Goal: Information Seeking & Learning: Learn about a topic

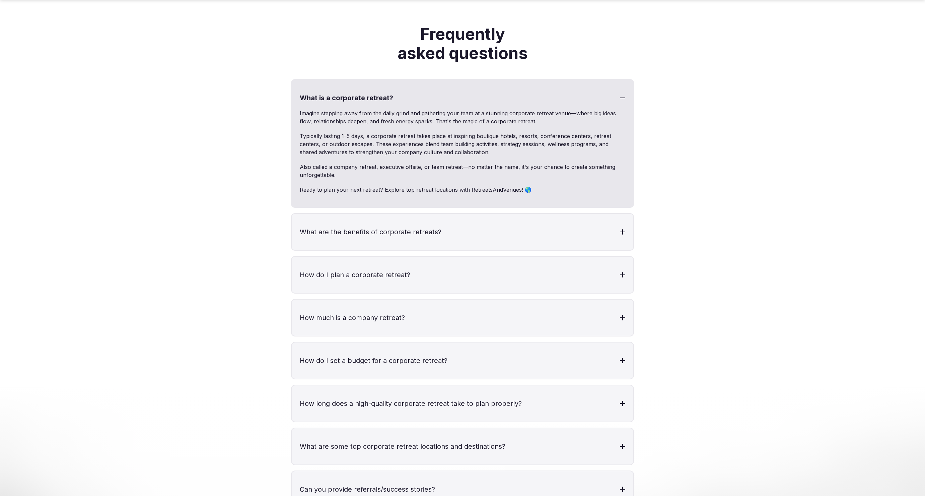
scroll to position [2588, 0]
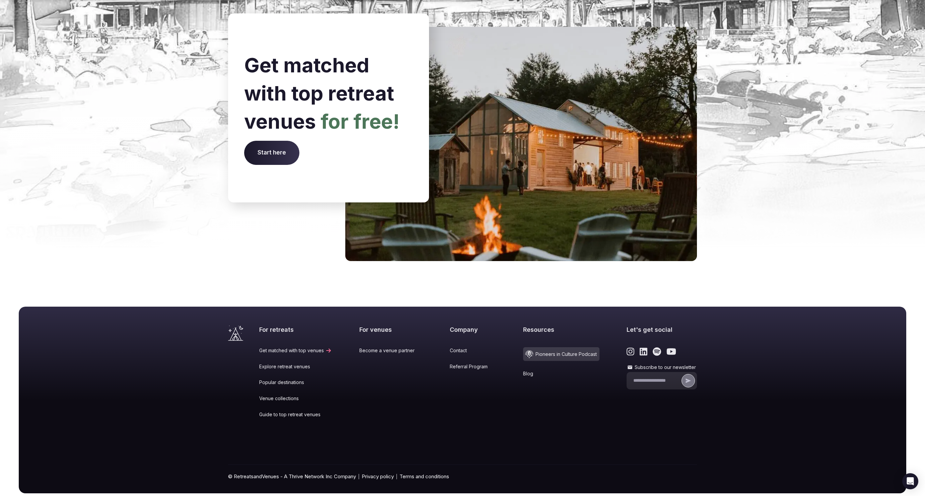
click at [523, 370] on link "Blog" at bounding box center [561, 373] width 76 height 7
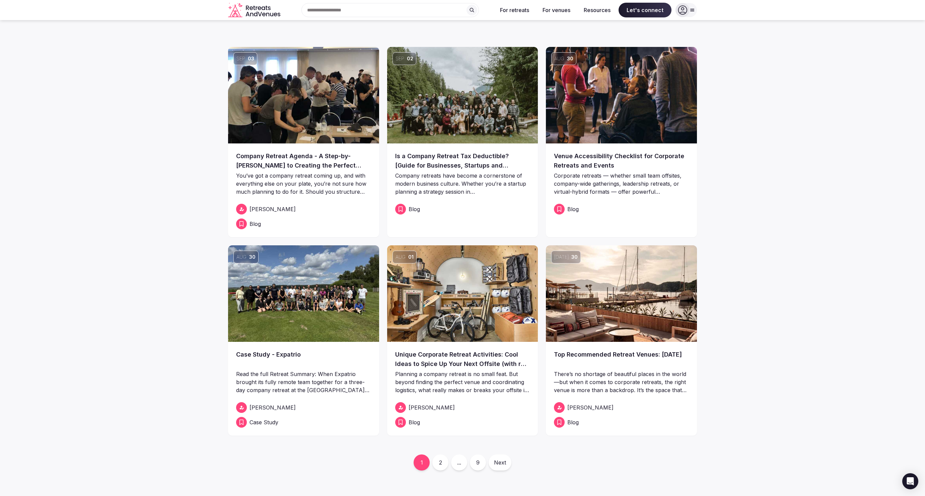
click at [459, 463] on div "1 2 ... 9 Next" at bounding box center [462, 462] width 469 height 16
click at [437, 463] on link "2" at bounding box center [440, 462] width 16 height 16
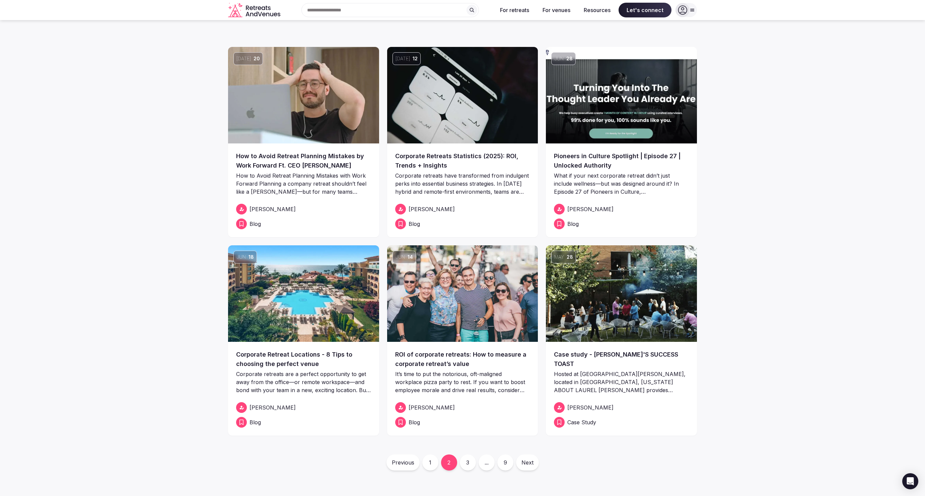
click at [463, 458] on link "3" at bounding box center [468, 462] width 16 height 16
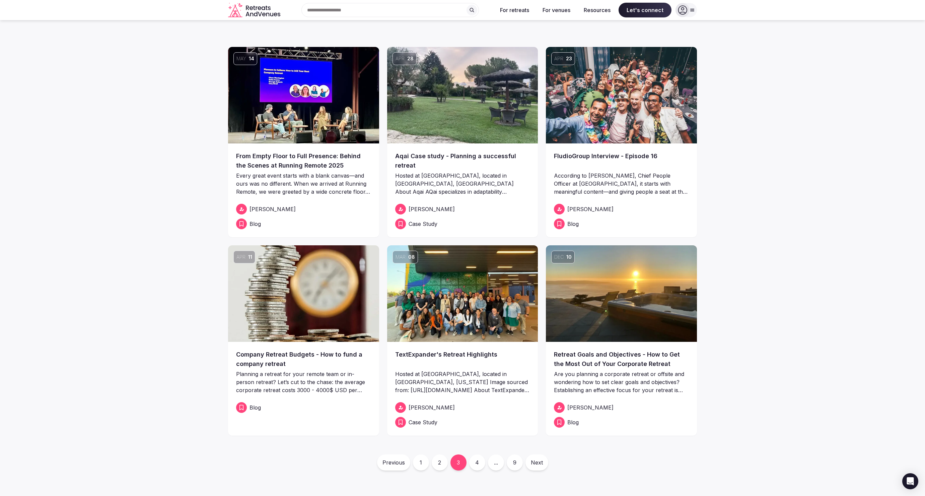
click at [440, 461] on link "2" at bounding box center [440, 462] width 16 height 16
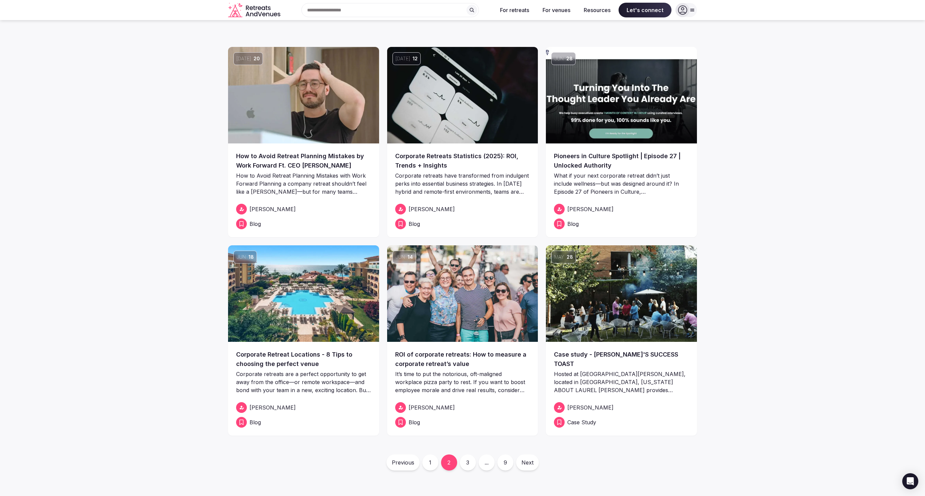
click at [430, 462] on link "1" at bounding box center [430, 462] width 16 height 16
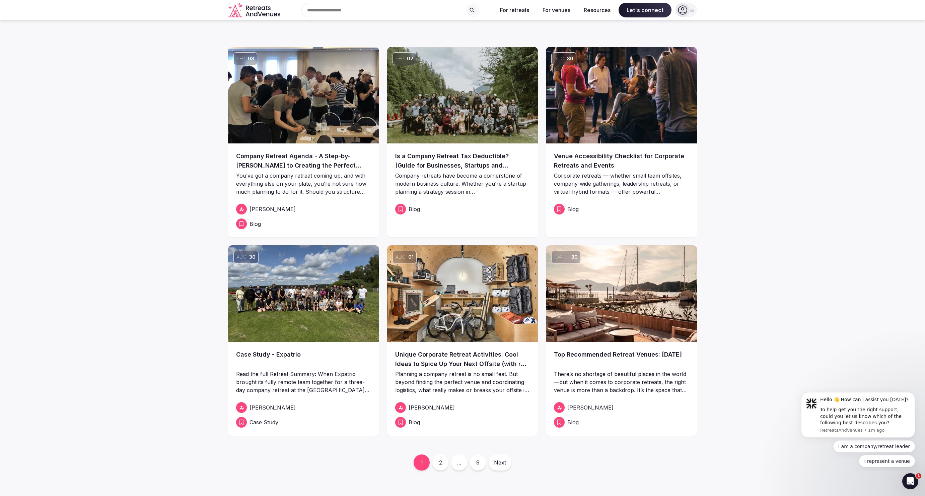
click at [443, 464] on link "2" at bounding box center [440, 462] width 16 height 16
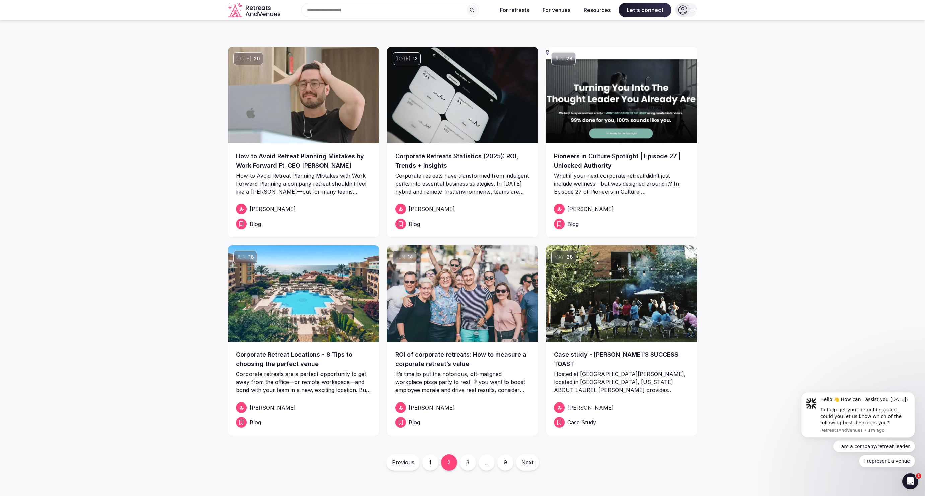
click at [432, 461] on link "1" at bounding box center [430, 462] width 16 height 16
